Goal: Information Seeking & Learning: Learn about a topic

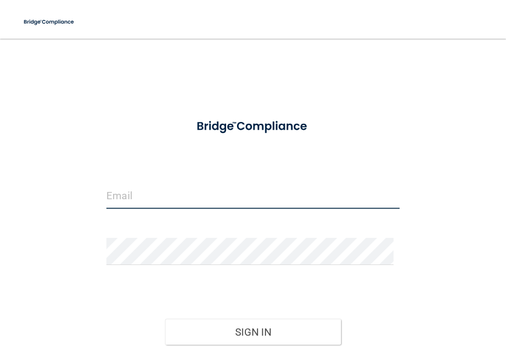
type input "[EMAIL_ADDRESS][DOMAIN_NAME]"
drag, startPoint x: 254, startPoint y: 192, endPoint x: 90, endPoint y: 167, distance: 165.6
click at [90, 167] on div "[EMAIL_ADDRESS][DOMAIN_NAME] Invalid email/password. You don't have permission …" at bounding box center [253, 228] width 458 height 355
drag, startPoint x: 308, startPoint y: 195, endPoint x: 31, endPoint y: 174, distance: 277.6
click at [31, 175] on div "[EMAIL_ADDRESS][DOMAIN_NAME] Invalid email/password. You don't have permission …" at bounding box center [253, 228] width 458 height 355
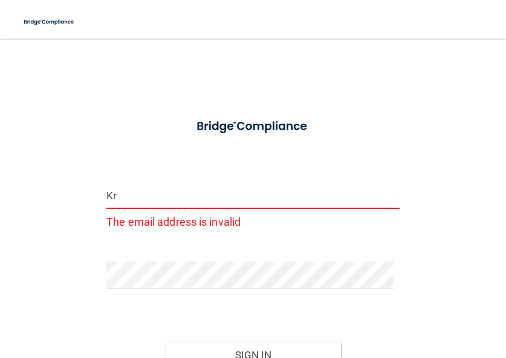
click at [165, 342] on button "Sign In" at bounding box center [253, 355] width 176 height 27
type input "kroxrose@gmail.com"
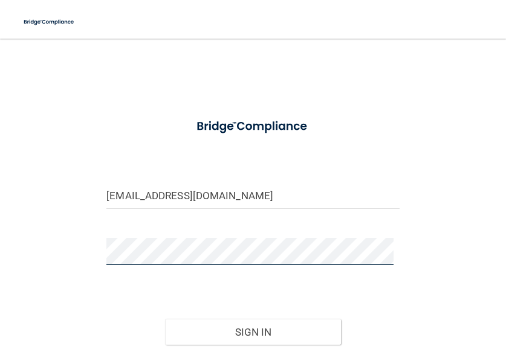
click at [71, 238] on div "kroxrose@gmail.com Invalid email/password. You don't have permission to access …" at bounding box center [253, 228] width 458 height 355
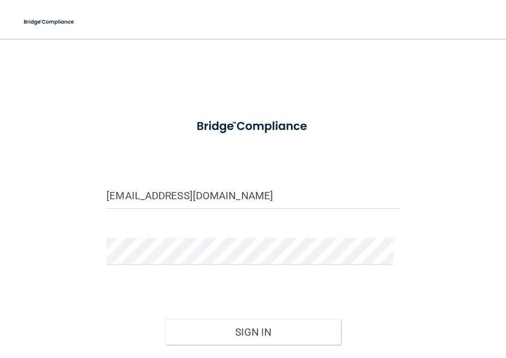
click at [353, 239] on form "kroxrose@gmail.com Invalid email/password. You don't have permission to access …" at bounding box center [252, 258] width 293 height 294
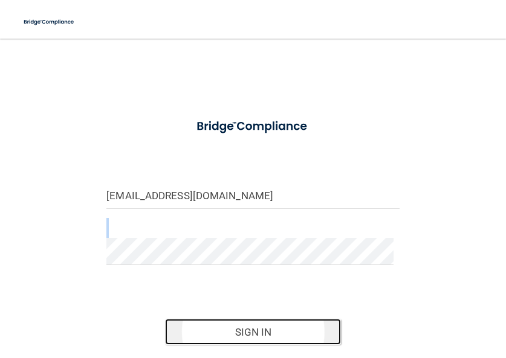
click at [306, 322] on button "Sign In" at bounding box center [253, 332] width 176 height 27
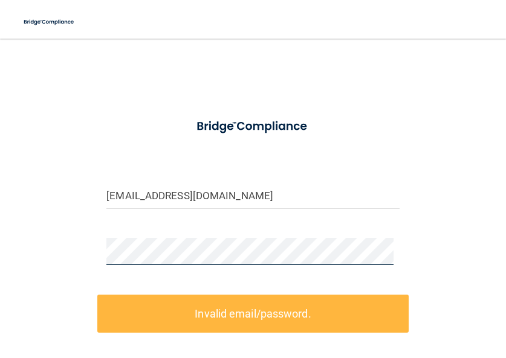
click at [97, 247] on div at bounding box center [252, 251] width 311 height 27
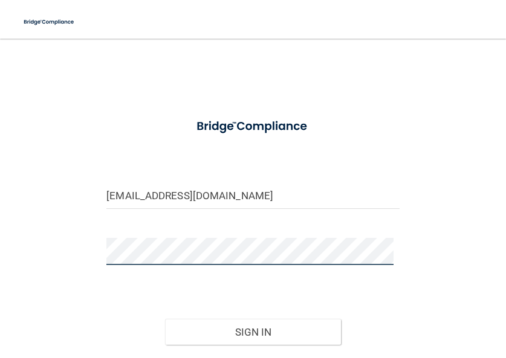
click at [165, 319] on button "Sign In" at bounding box center [253, 332] width 176 height 27
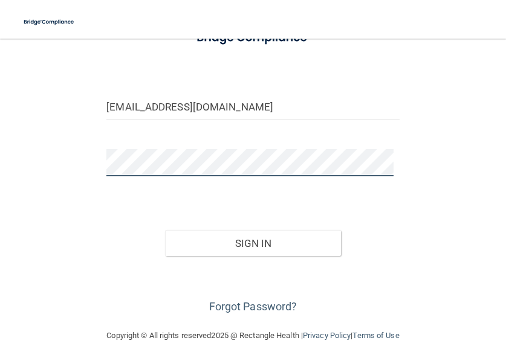
scroll to position [95, 0]
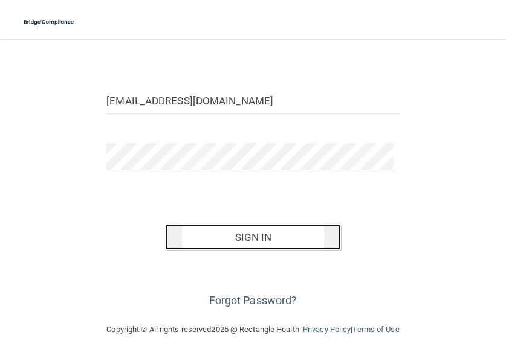
click at [320, 239] on button "Sign In" at bounding box center [253, 237] width 176 height 27
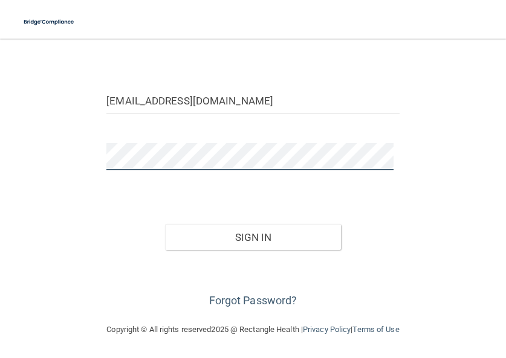
click at [165, 224] on button "Sign In" at bounding box center [253, 237] width 176 height 27
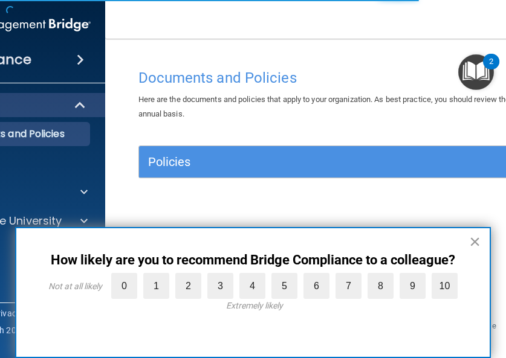
click at [475, 242] on button "×" at bounding box center [474, 241] width 11 height 19
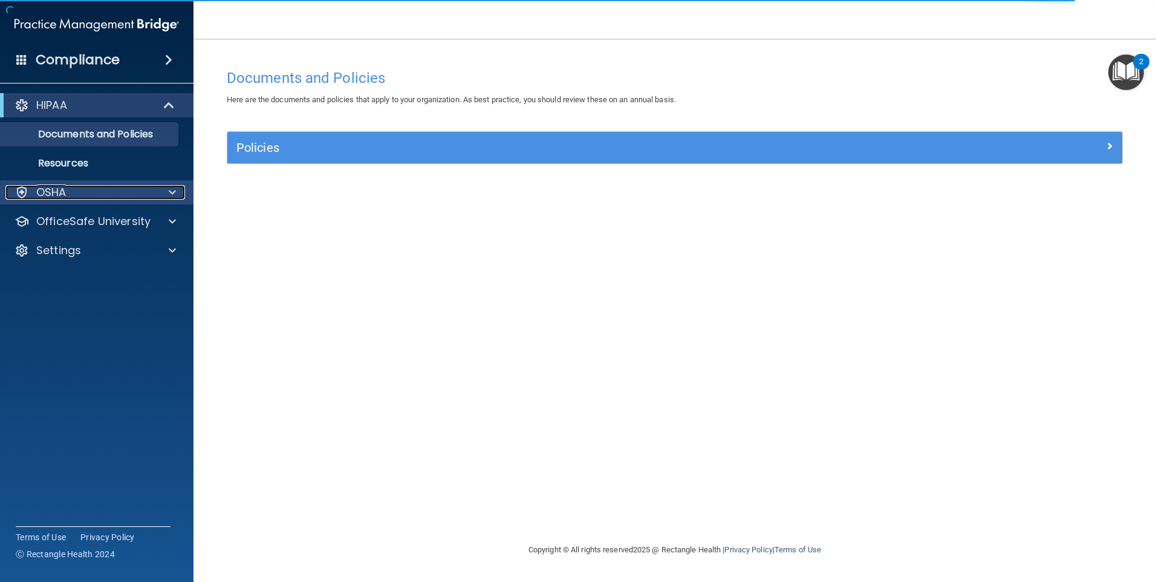
click at [71, 186] on div "OSHA" at bounding box center [80, 192] width 150 height 15
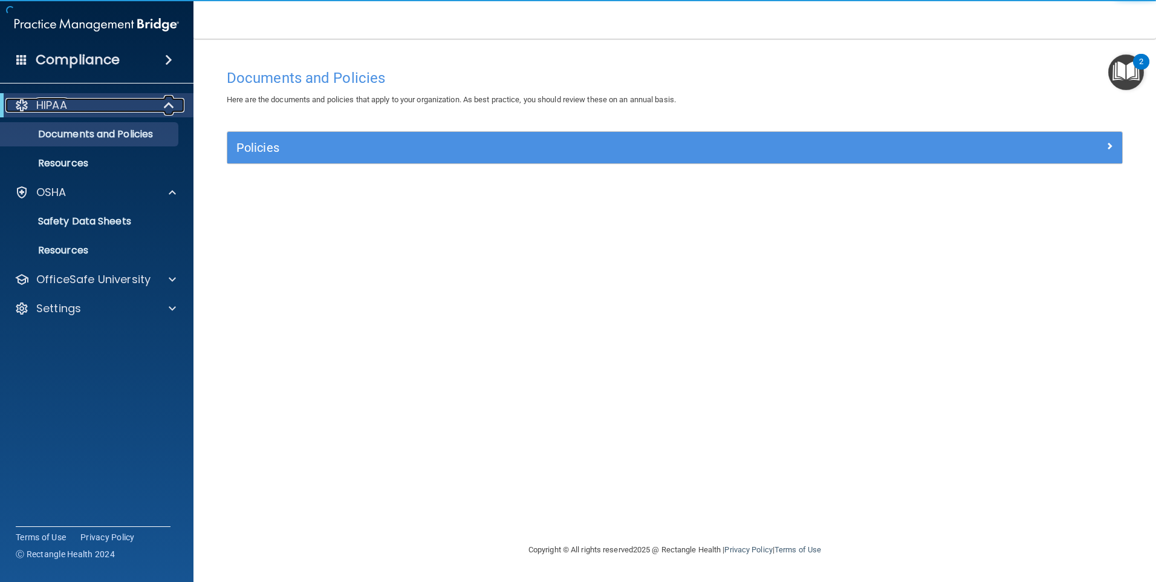
click at [81, 106] on div "HIPAA" at bounding box center [79, 105] width 149 height 15
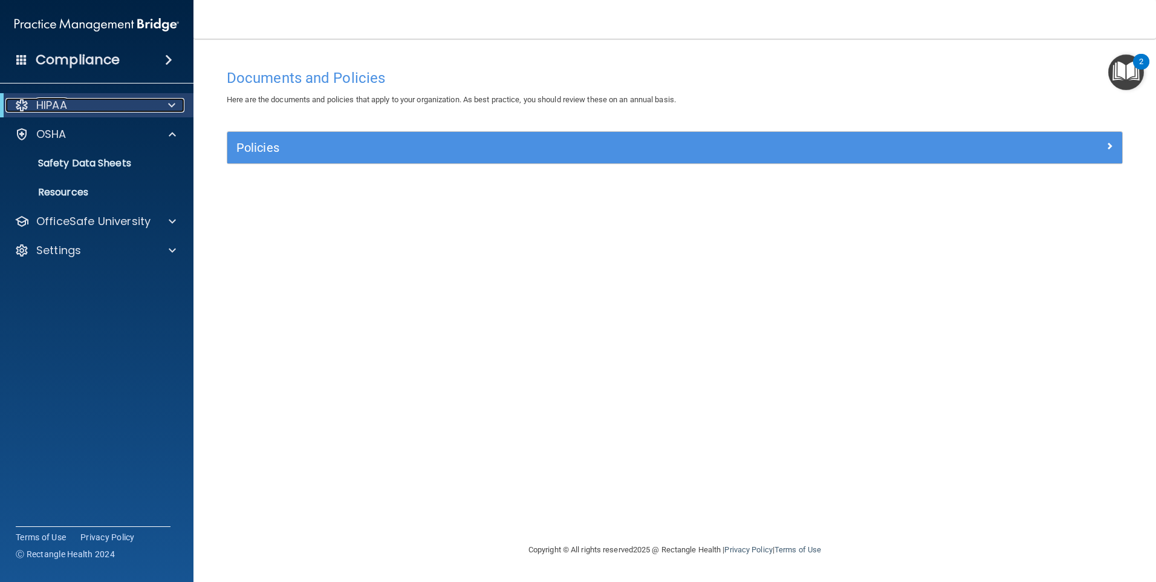
click at [169, 102] on span at bounding box center [171, 105] width 7 height 15
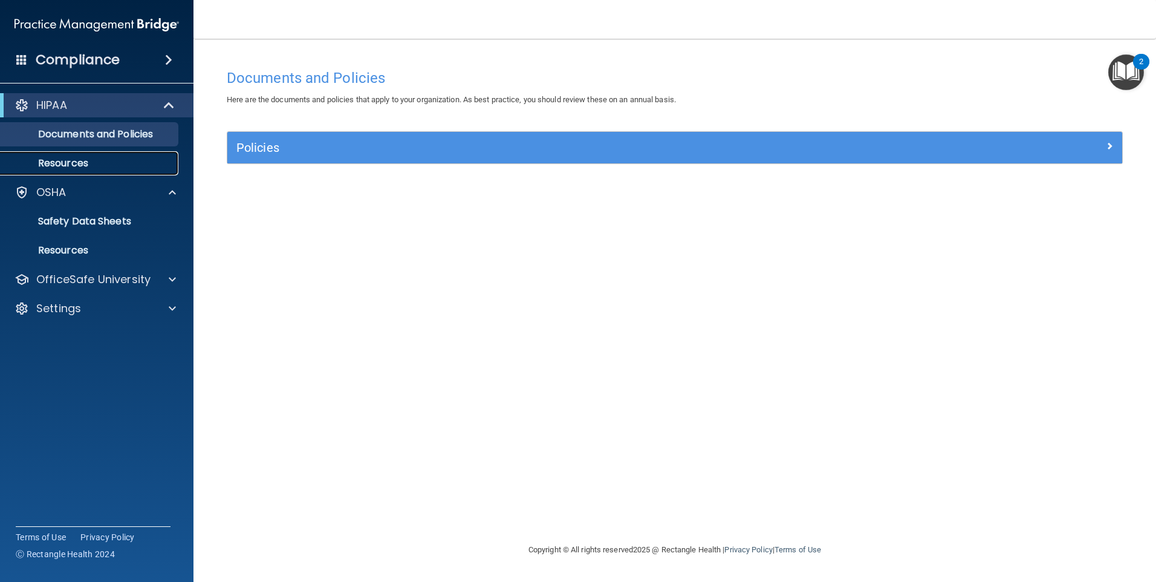
click at [73, 154] on link "Resources" at bounding box center [83, 163] width 190 height 24
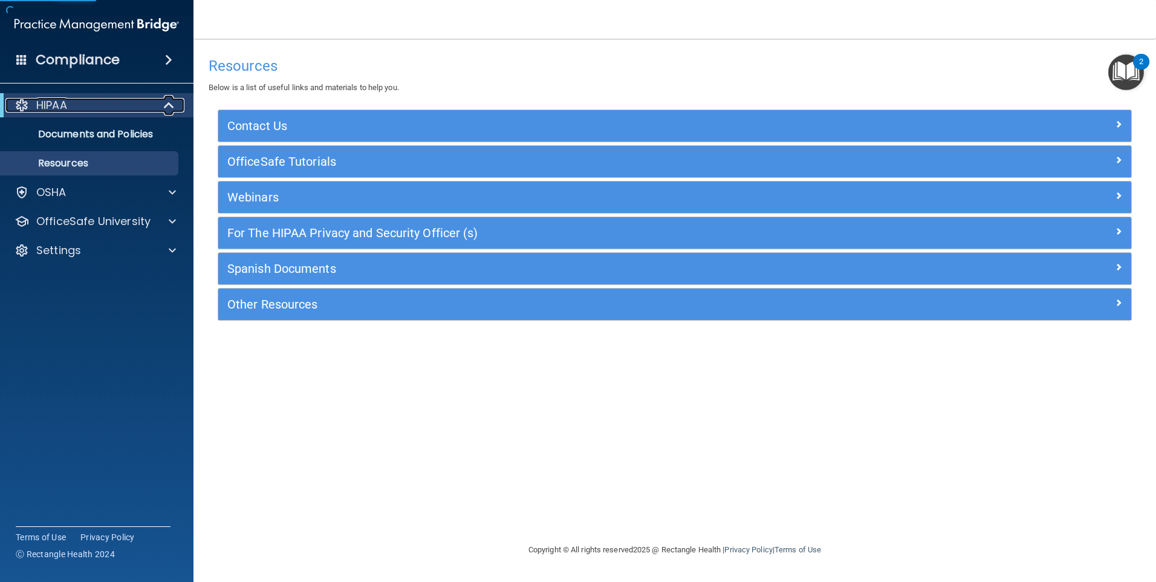
click at [52, 99] on p "HIPAA" at bounding box center [51, 105] width 31 height 15
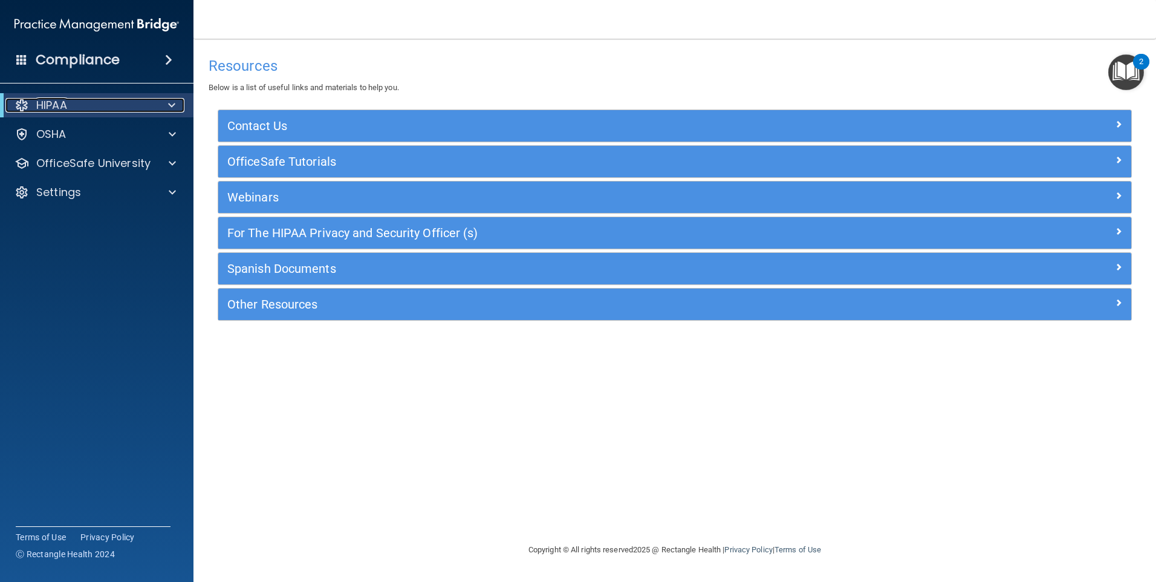
click at [22, 105] on div at bounding box center [22, 105] width 15 height 15
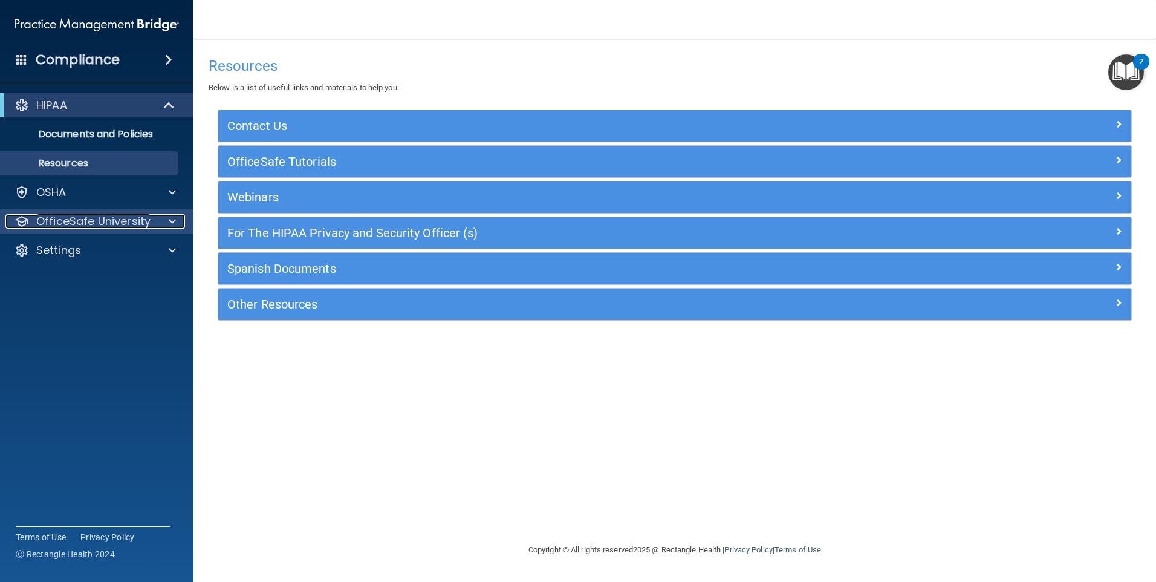
click at [21, 218] on div at bounding box center [22, 221] width 15 height 15
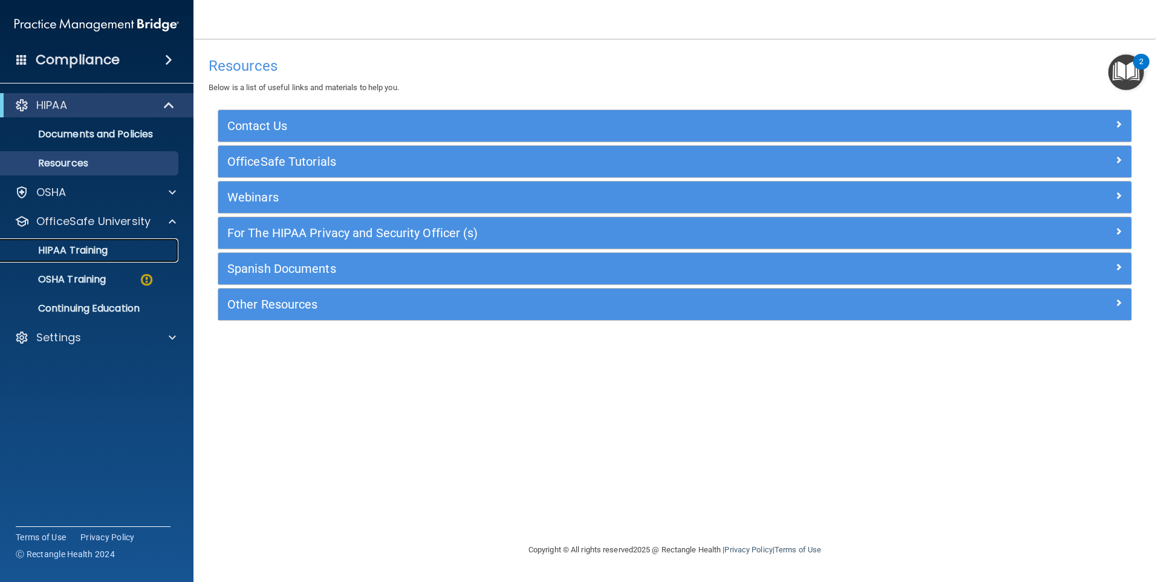
click at [65, 255] on p "HIPAA Training" at bounding box center [58, 250] width 100 height 12
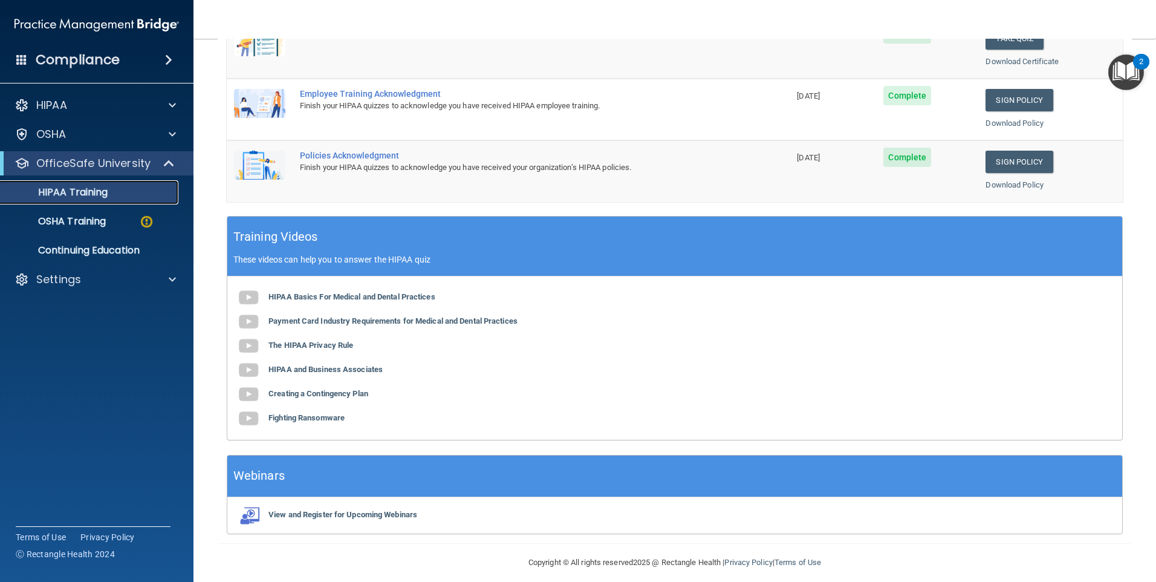
scroll to position [329, 0]
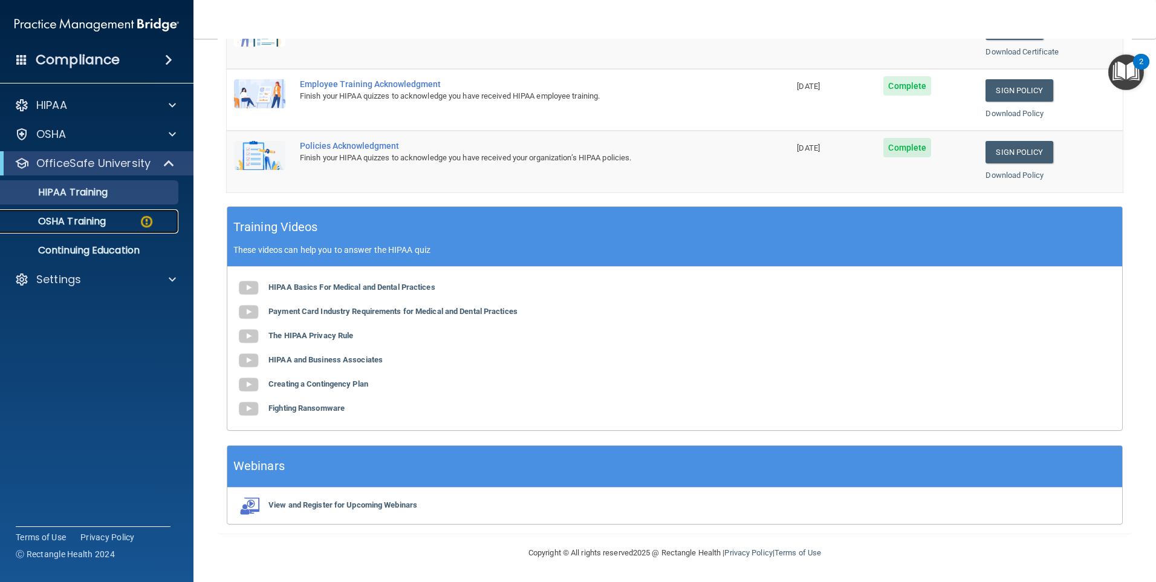
click at [86, 220] on p "OSHA Training" at bounding box center [57, 221] width 98 height 12
